Goal: Check status

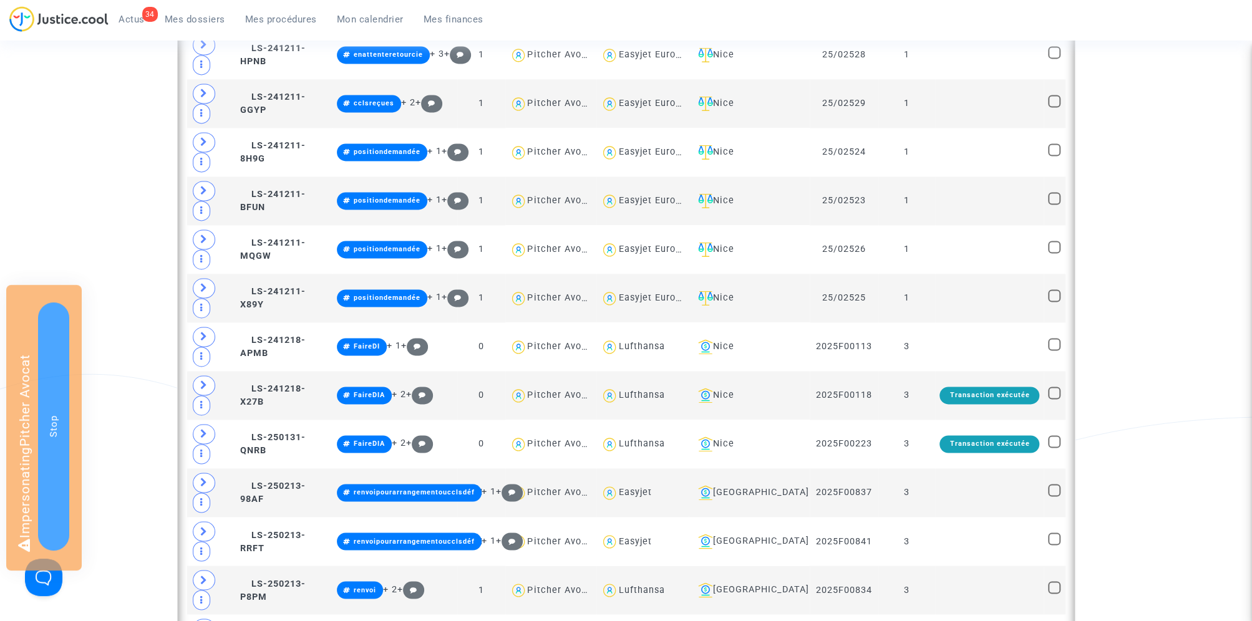
scroll to position [1517, 0]
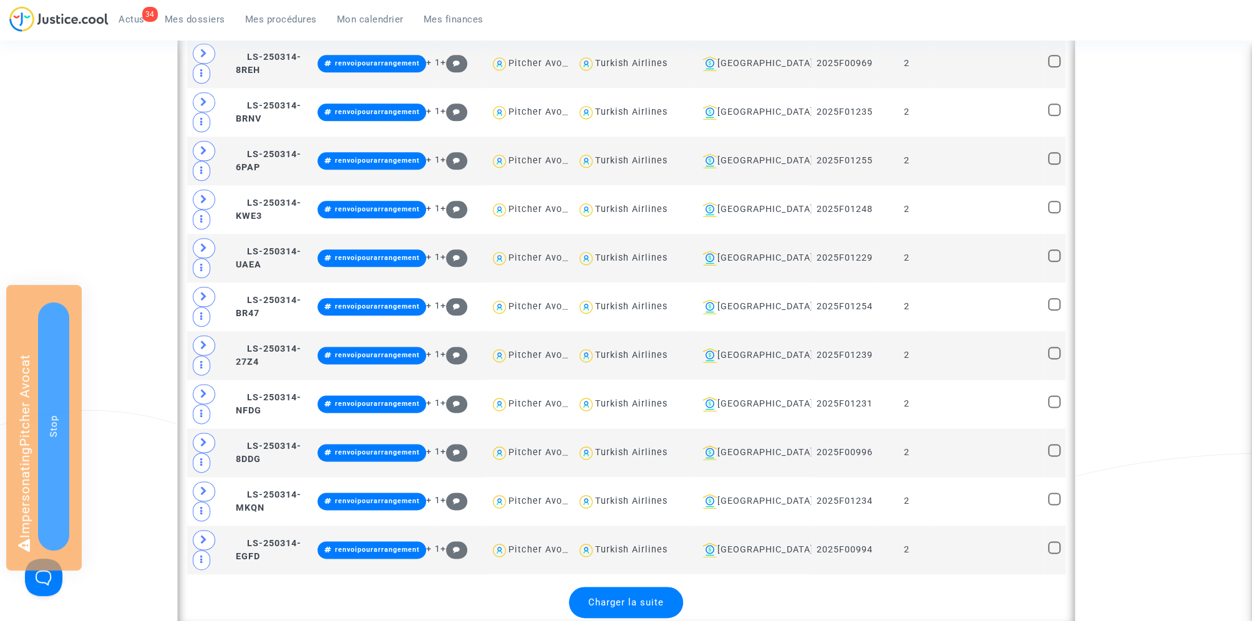
scroll to position [4818, 0]
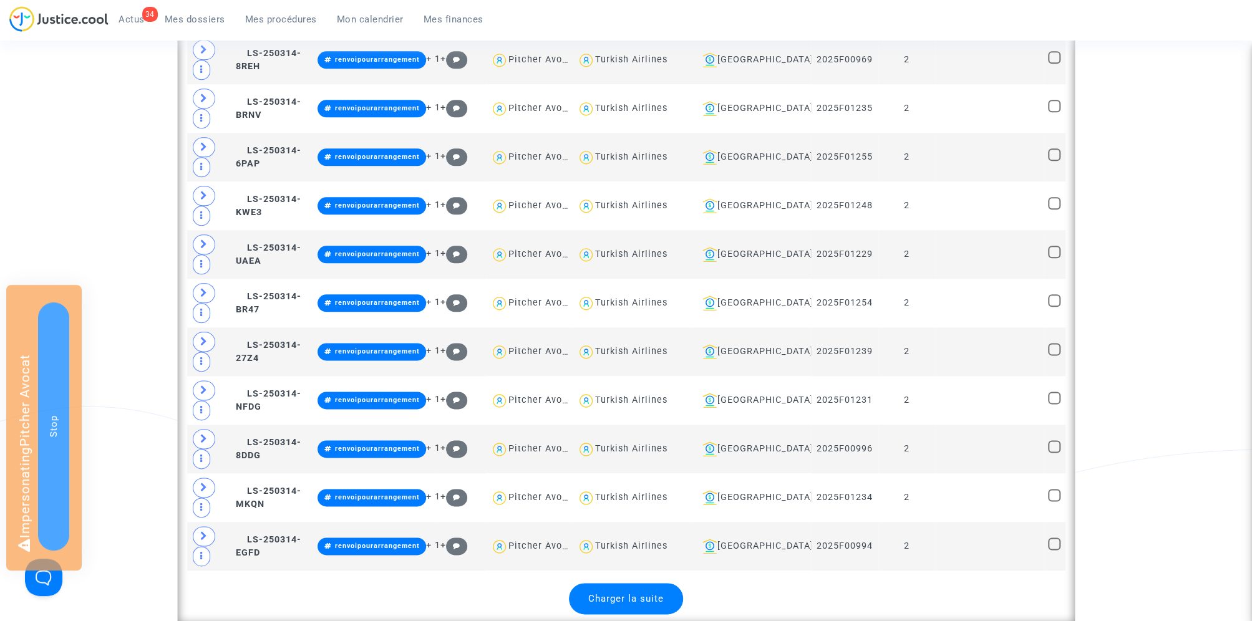
click at [623, 593] on span "Charger la suite" at bounding box center [625, 598] width 75 height 11
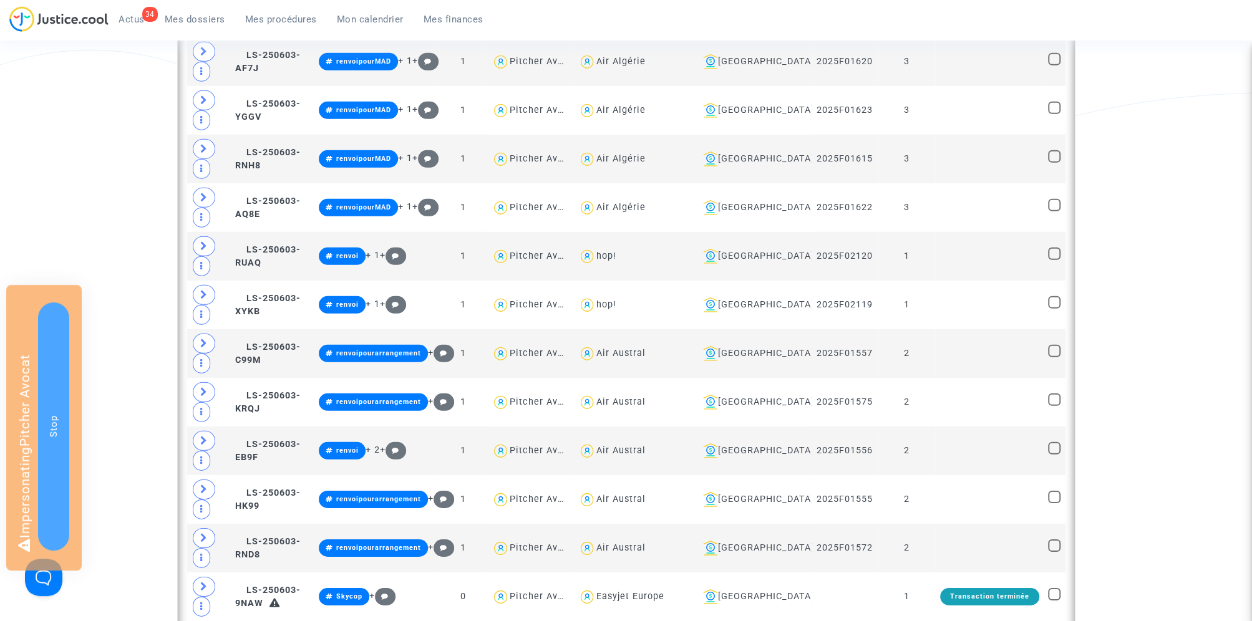
scroll to position [6541, 0]
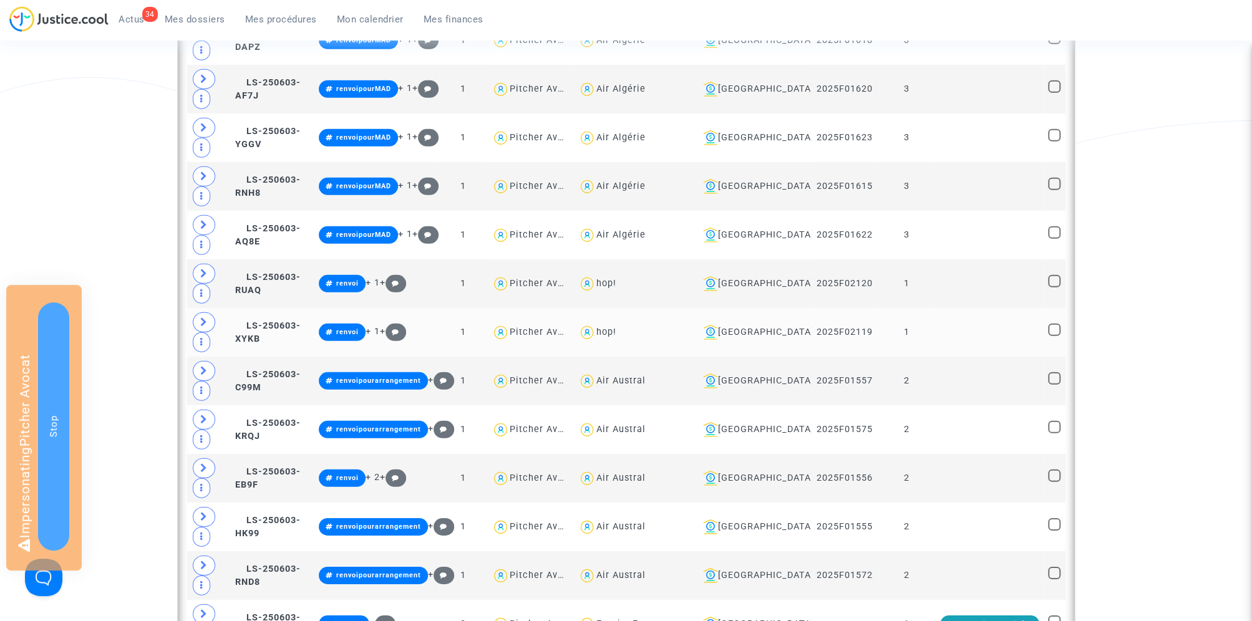
click at [616, 327] on div "hop!" at bounding box center [606, 332] width 20 height 11
type textarea "@hop!"
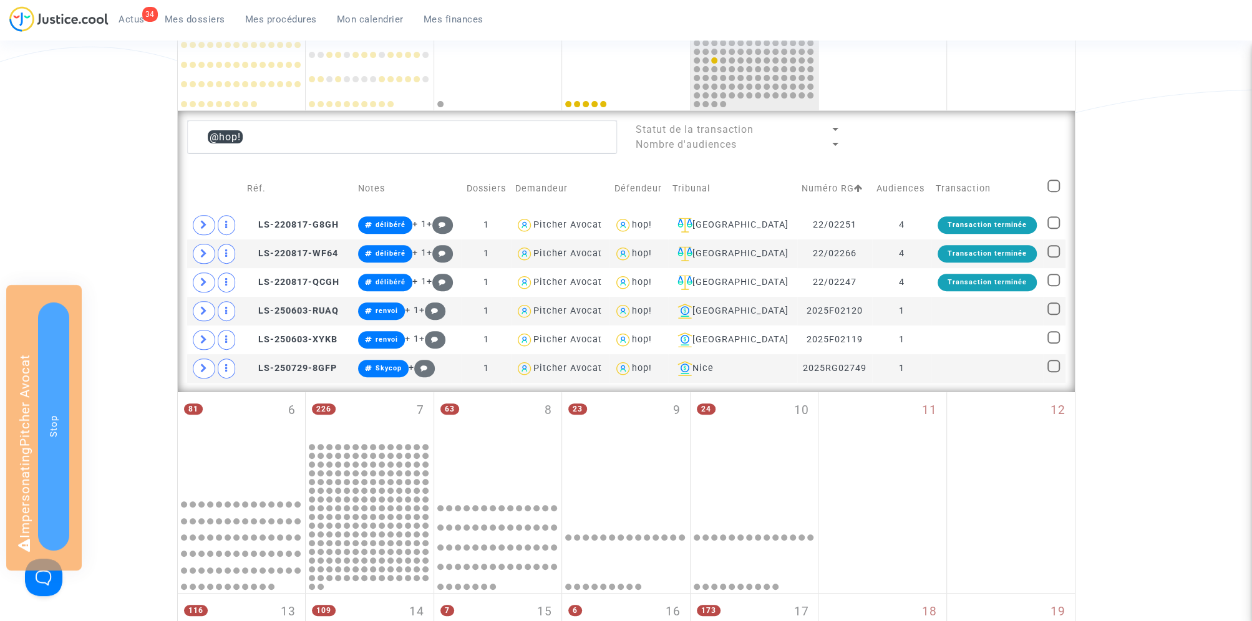
scroll to position [266, 0]
